Goal: Information Seeking & Learning: Understand process/instructions

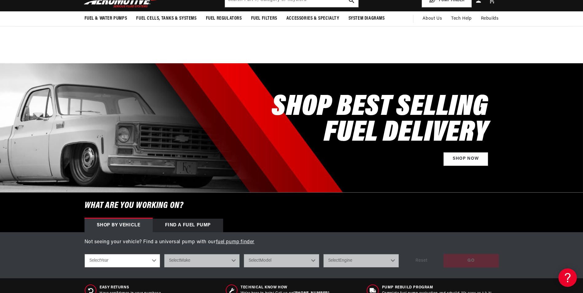
scroll to position [2224, 0]
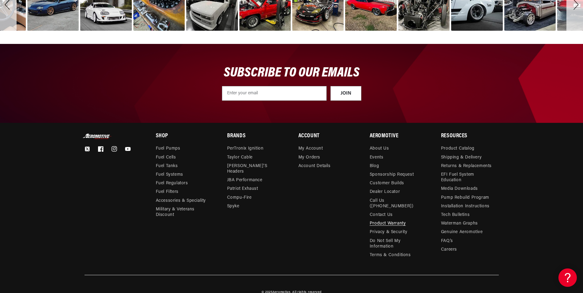
click at [390, 220] on link "Product Warranty" at bounding box center [388, 224] width 36 height 9
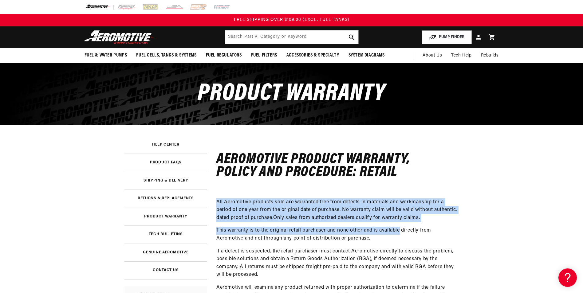
drag, startPoint x: 214, startPoint y: 202, endPoint x: 398, endPoint y: 223, distance: 184.8
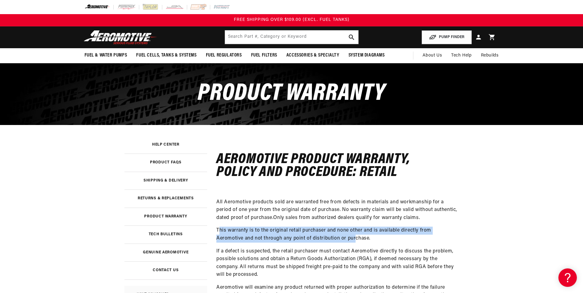
drag, startPoint x: 217, startPoint y: 231, endPoint x: 324, endPoint y: 236, distance: 107.8
click at [324, 236] on p "This warranty is to the original retail purchaser and none other and is availab…" at bounding box center [338, 235] width 243 height 16
drag, startPoint x: 222, startPoint y: 233, endPoint x: 343, endPoint y: 244, distance: 121.7
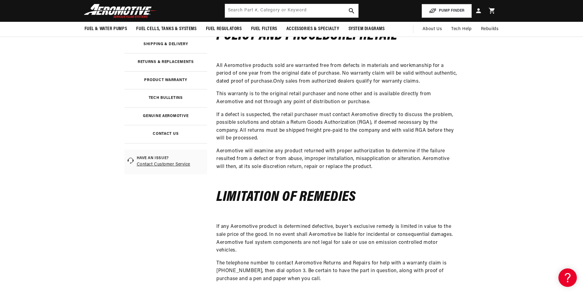
scroll to position [92, 0]
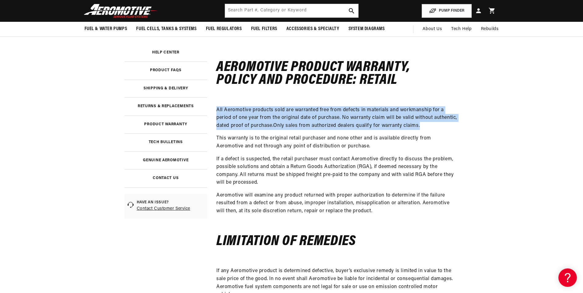
drag, startPoint x: 213, startPoint y: 109, endPoint x: 428, endPoint y: 124, distance: 215.2
click at [428, 124] on section "Aeromotive Product Warranty, Policy and Procedure: Retail All Aeromotive produc…" at bounding box center [343, 259] width 263 height 452
click at [428, 124] on p "All Aeromotive products sold are warranted free from defects in materials and w…" at bounding box center [338, 118] width 243 height 24
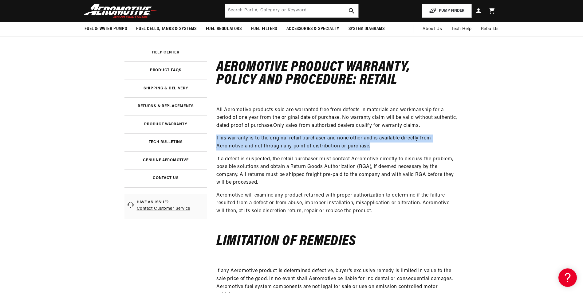
drag, startPoint x: 213, startPoint y: 142, endPoint x: 361, endPoint y: 145, distance: 148.0
click at [361, 145] on section "Aeromotive Product Warranty, Policy and Procedure: Retail All Aeromotive produc…" at bounding box center [343, 259] width 263 height 452
click at [361, 145] on p "This warranty is to the original retail purchaser and none other and is availab…" at bounding box center [338, 143] width 243 height 16
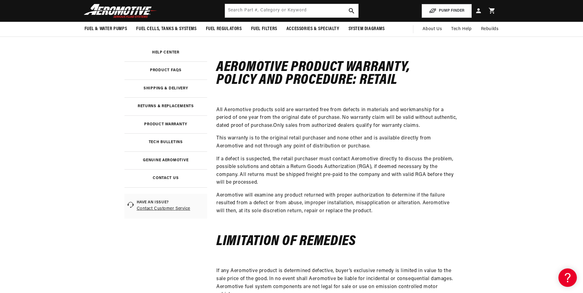
drag, startPoint x: 127, startPoint y: 10, endPoint x: 140, endPoint y: 4, distance: 14.2
click at [127, 10] on img at bounding box center [120, 11] width 77 height 14
